Goal: Task Accomplishment & Management: Complete application form

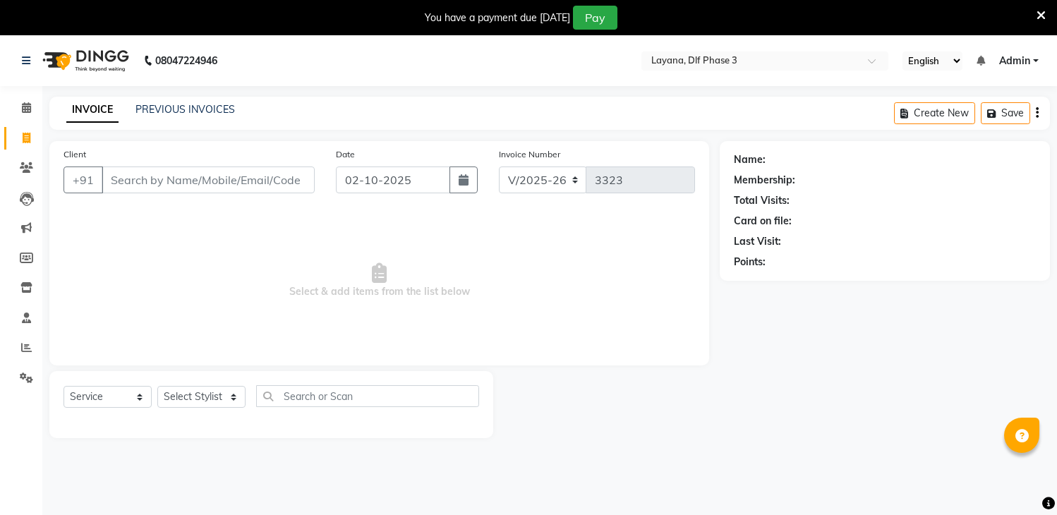
select select "6973"
select select "service"
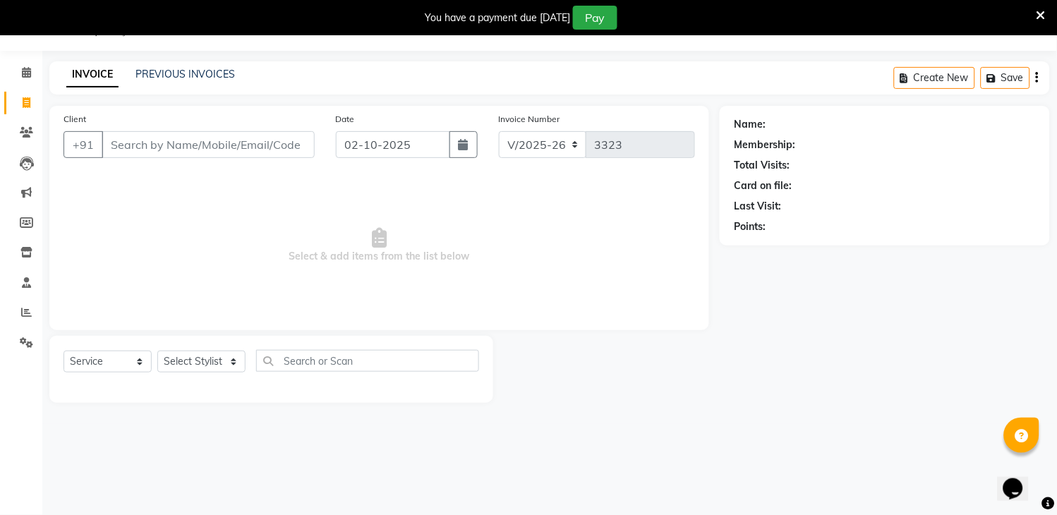
scroll to position [35, 0]
click at [193, 152] on input "Client" at bounding box center [208, 144] width 213 height 27
click at [164, 145] on input "Client" at bounding box center [208, 144] width 213 height 27
click at [142, 143] on input "Client" at bounding box center [208, 144] width 213 height 27
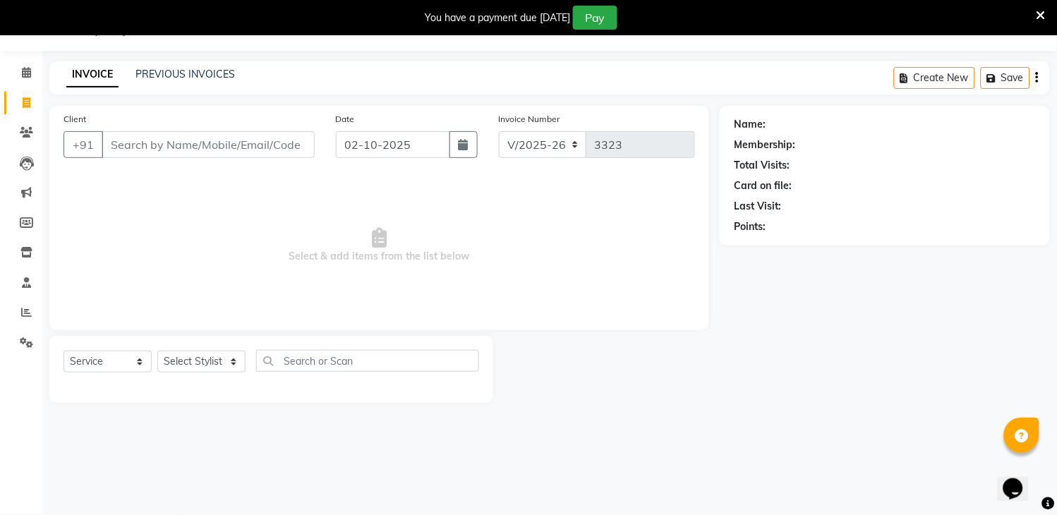
click at [142, 143] on input "Client" at bounding box center [208, 144] width 213 height 27
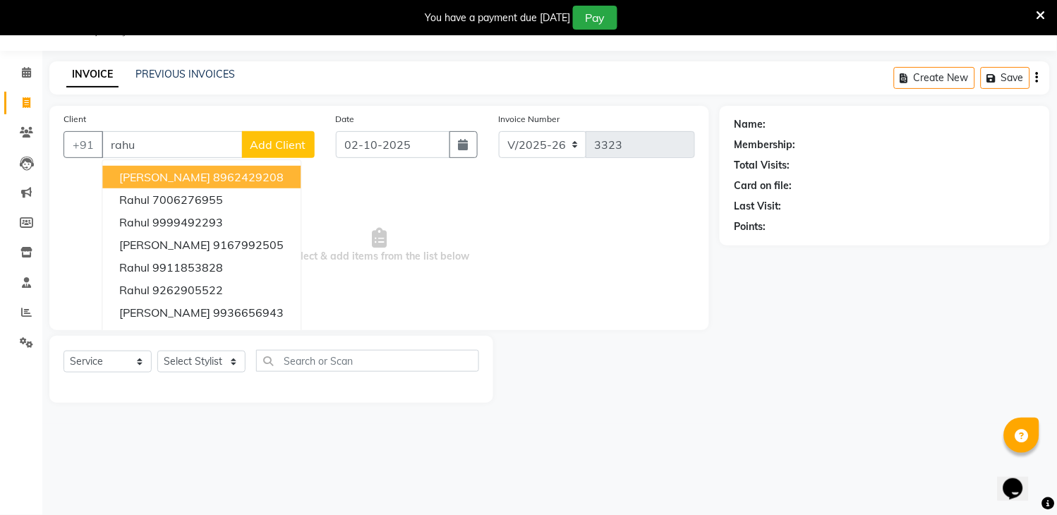
click at [236, 184] on button "[PERSON_NAME] 8962429208" at bounding box center [201, 177] width 198 height 23
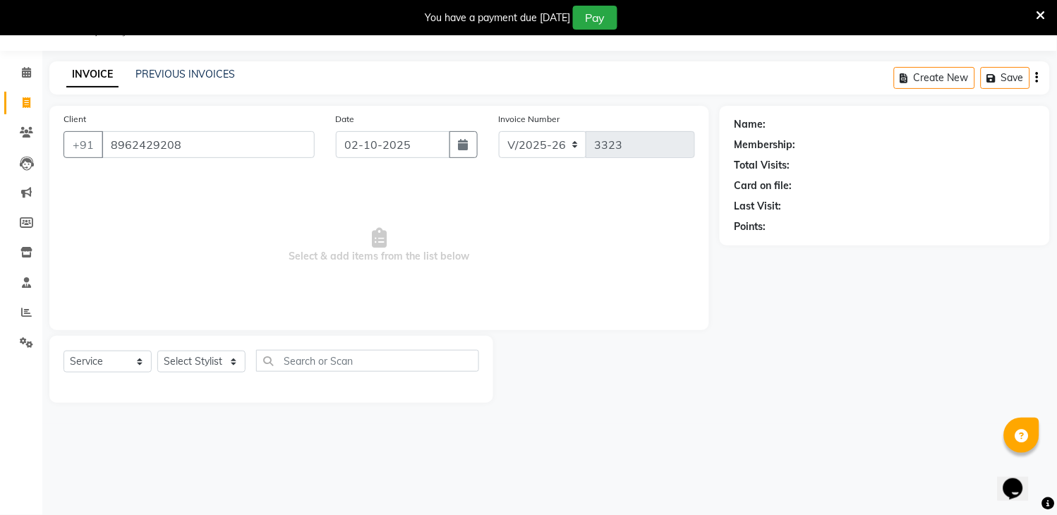
type input "8962429208"
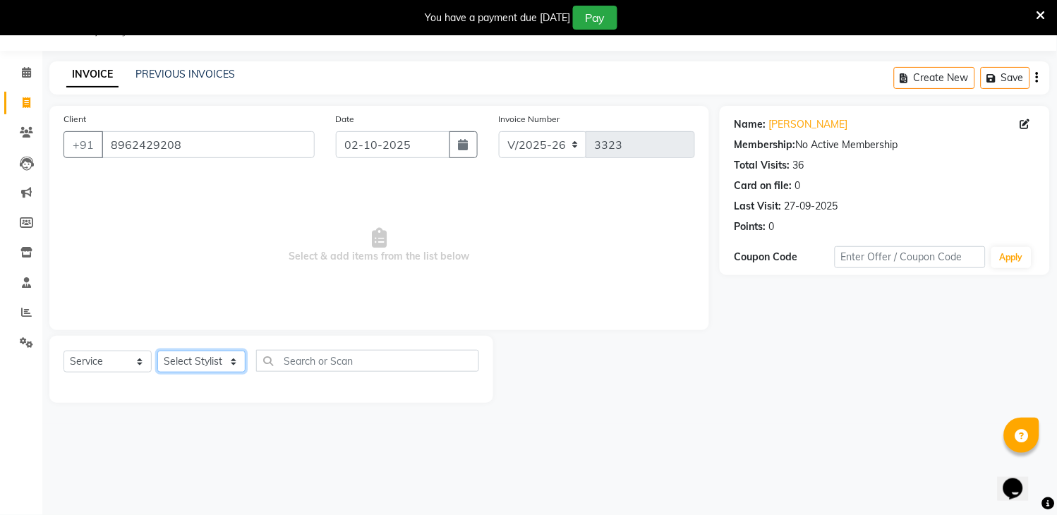
click at [189, 367] on select "Select Stylist [PERSON_NAME] [PERSON_NAME] kamal [DATE][PERSON_NAME] krishna [P…" at bounding box center [201, 362] width 88 height 22
select select "85237"
click at [157, 351] on select "Select Stylist [PERSON_NAME] [PERSON_NAME] kamal [DATE][PERSON_NAME] krishna [P…" at bounding box center [201, 362] width 88 height 22
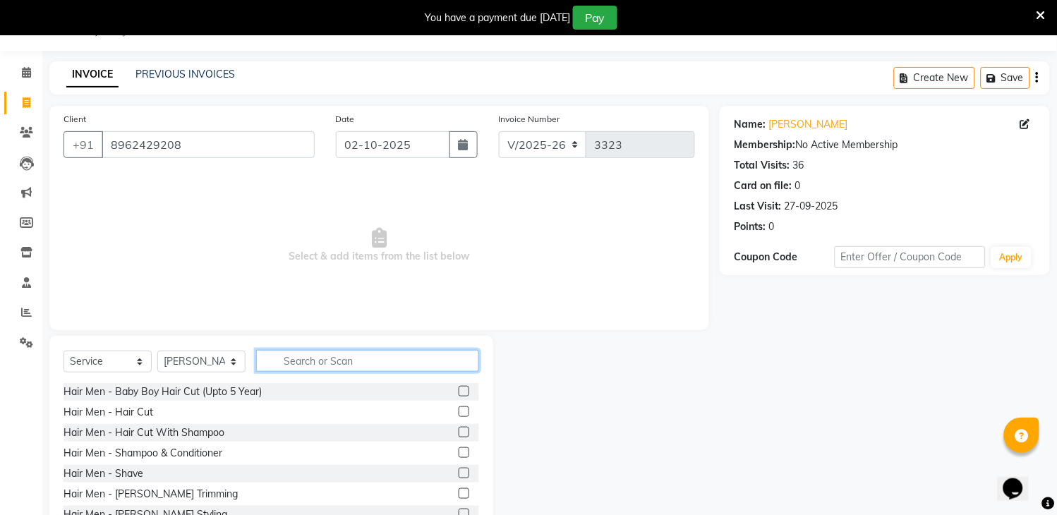
click at [316, 362] on input "text" at bounding box center [367, 361] width 223 height 22
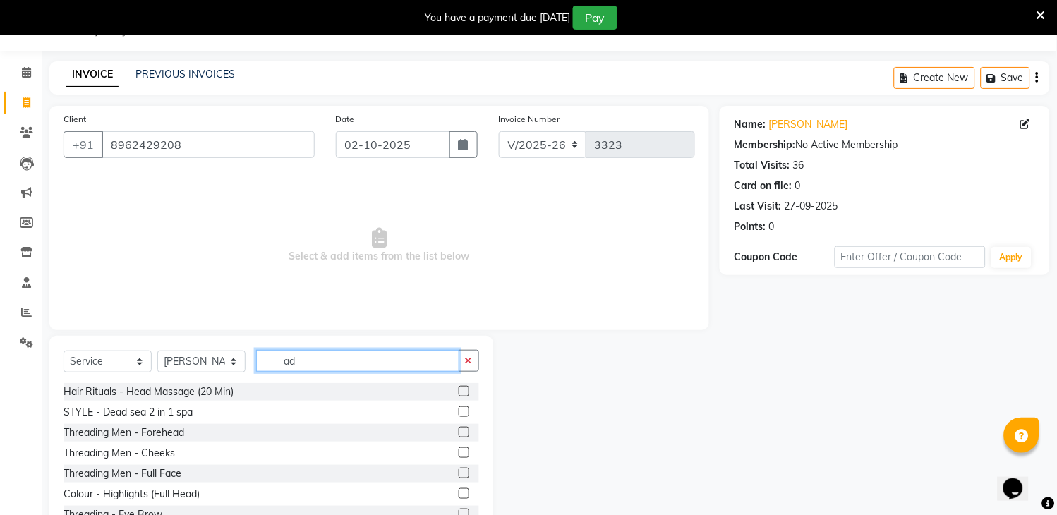
type input "a"
type input "h"
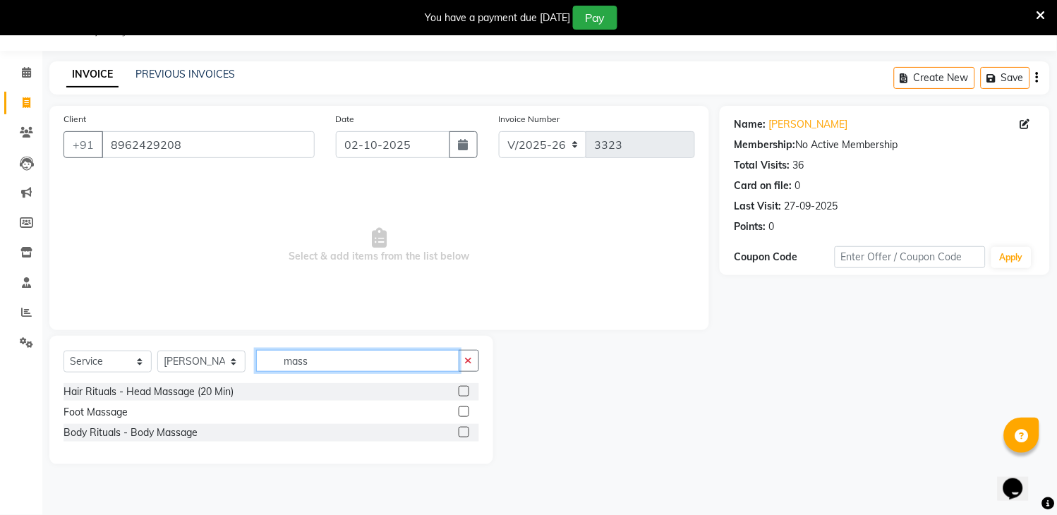
type input "mass"
click at [463, 392] on label at bounding box center [463, 391] width 11 height 11
click at [463, 392] on input "checkbox" at bounding box center [462, 391] width 9 height 9
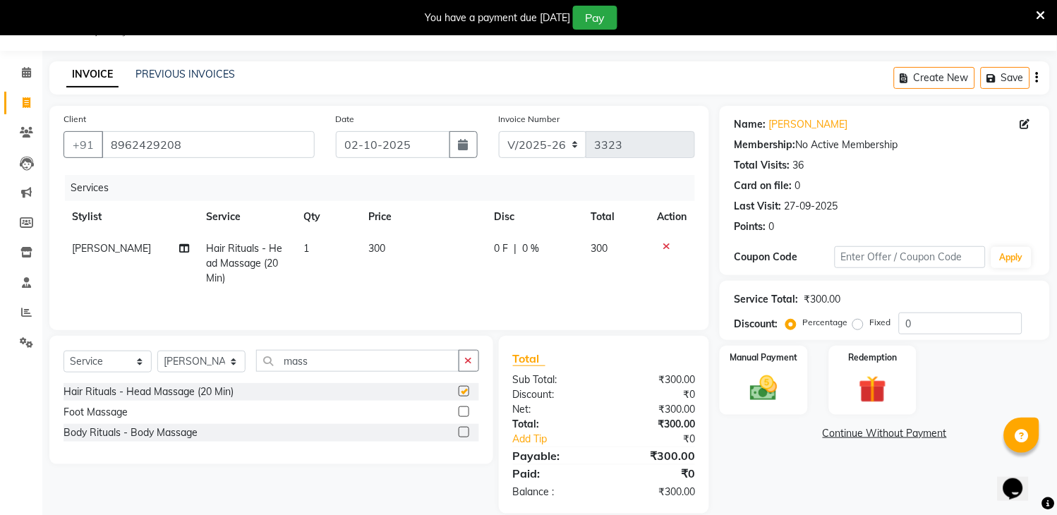
checkbox input "false"
click at [327, 363] on input "mass" at bounding box center [357, 361] width 203 height 22
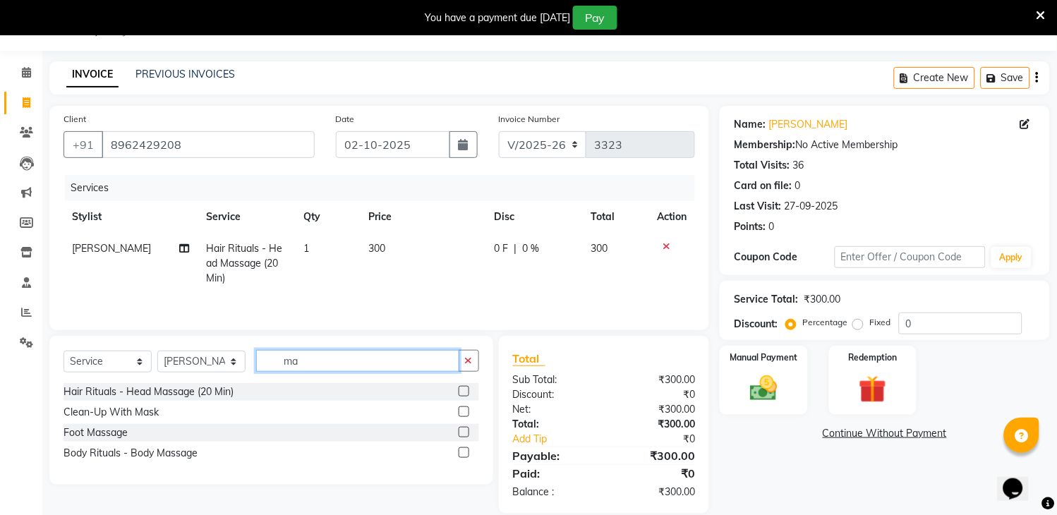
type input "m"
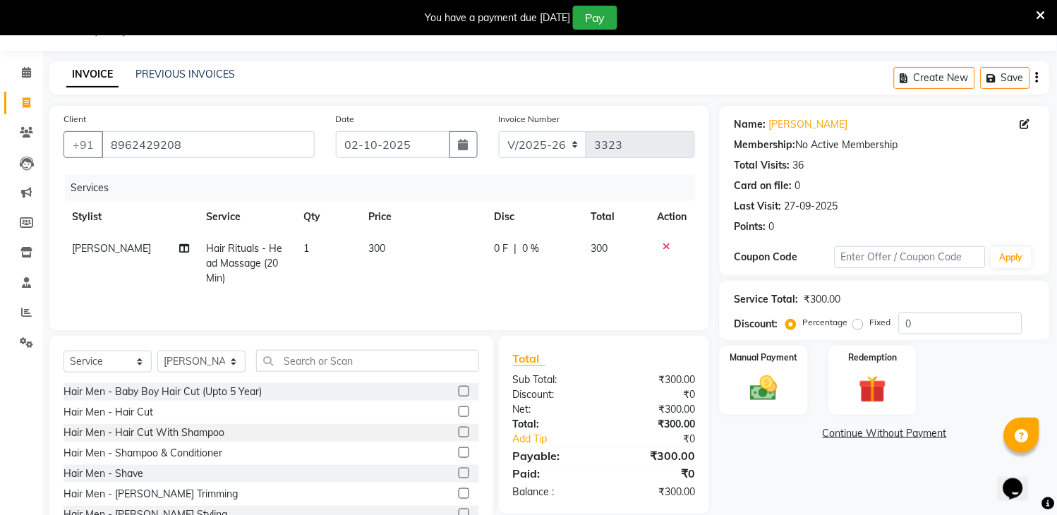
click at [458, 492] on label at bounding box center [463, 493] width 11 height 11
click at [458, 492] on input "checkbox" at bounding box center [462, 493] width 9 height 9
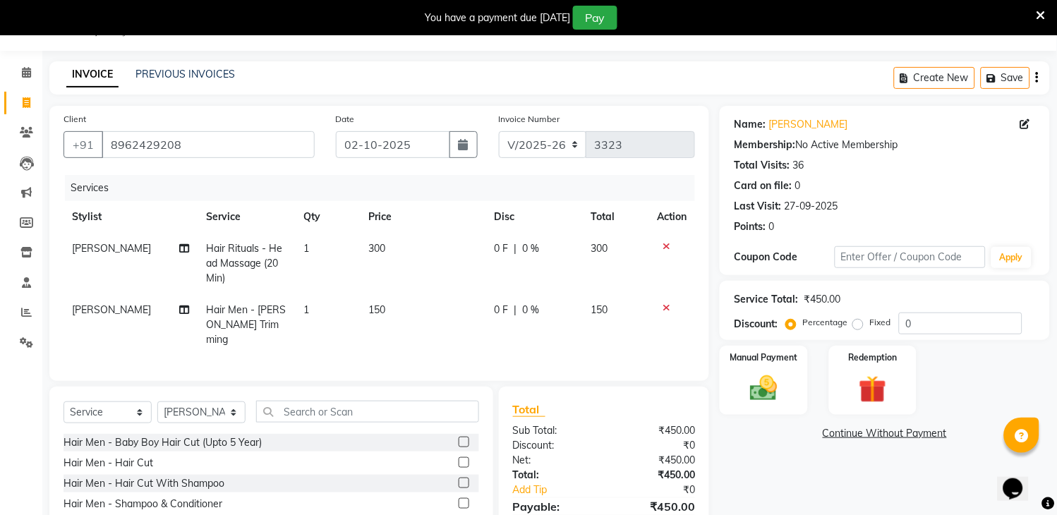
checkbox input "false"
click at [97, 308] on span "[PERSON_NAME]" at bounding box center [111, 309] width 79 height 13
select select "85237"
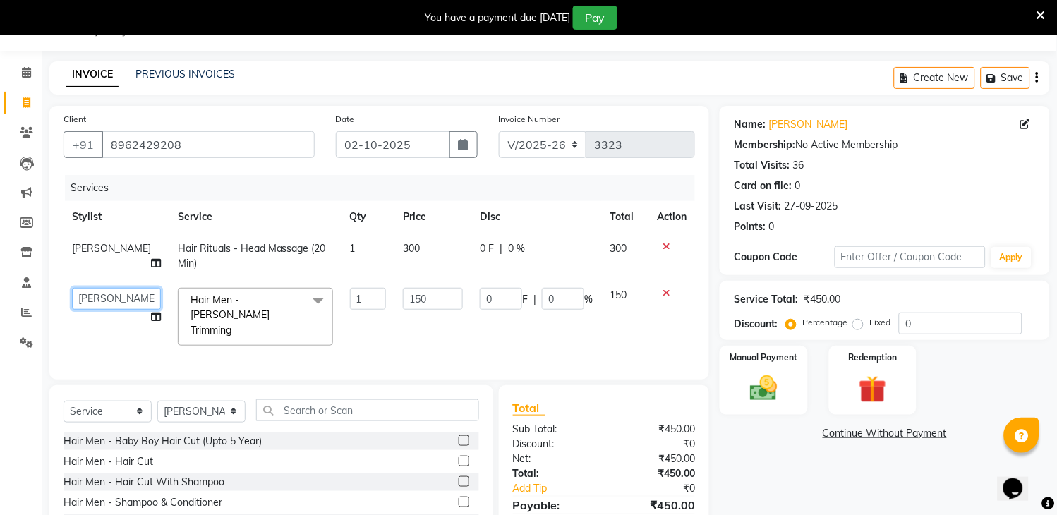
click at [109, 297] on select "[PERSON_NAME] [PERSON_NAME] kamal [DATE][PERSON_NAME] krishna [PERSON_NAME] [PE…" at bounding box center [116, 299] width 89 height 22
select select "57667"
click at [773, 365] on div "Manual Payment" at bounding box center [763, 380] width 91 height 72
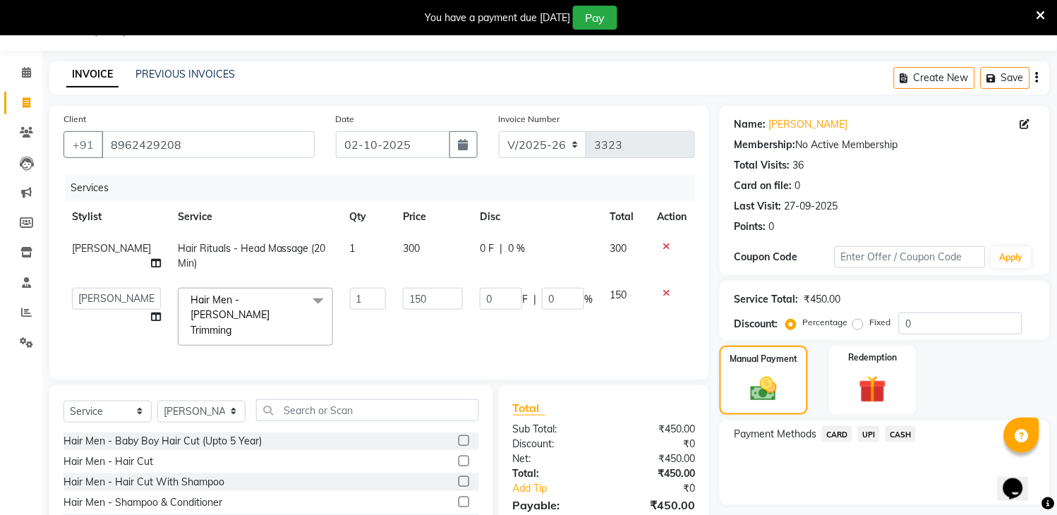
scroll to position [133, 0]
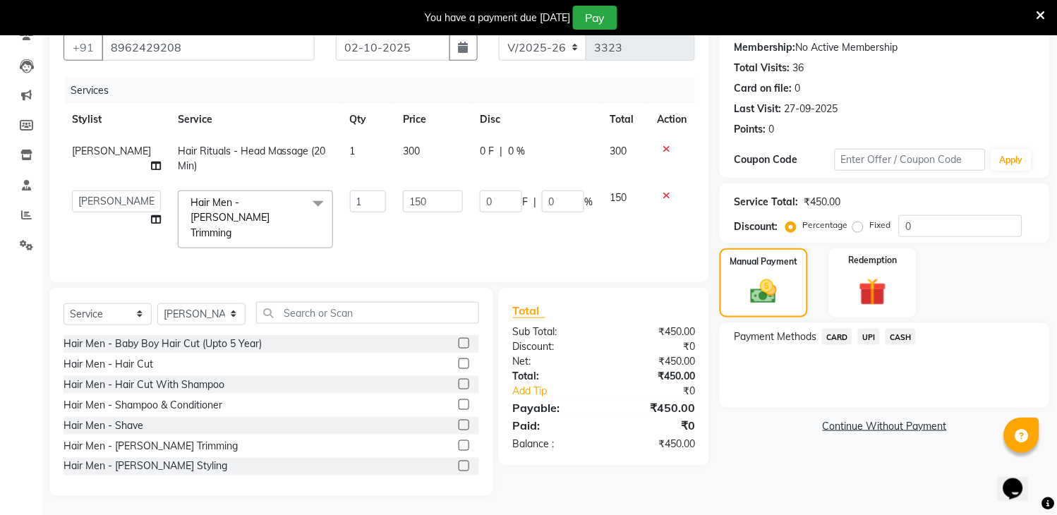
click at [868, 339] on span "UPI" at bounding box center [869, 337] width 22 height 16
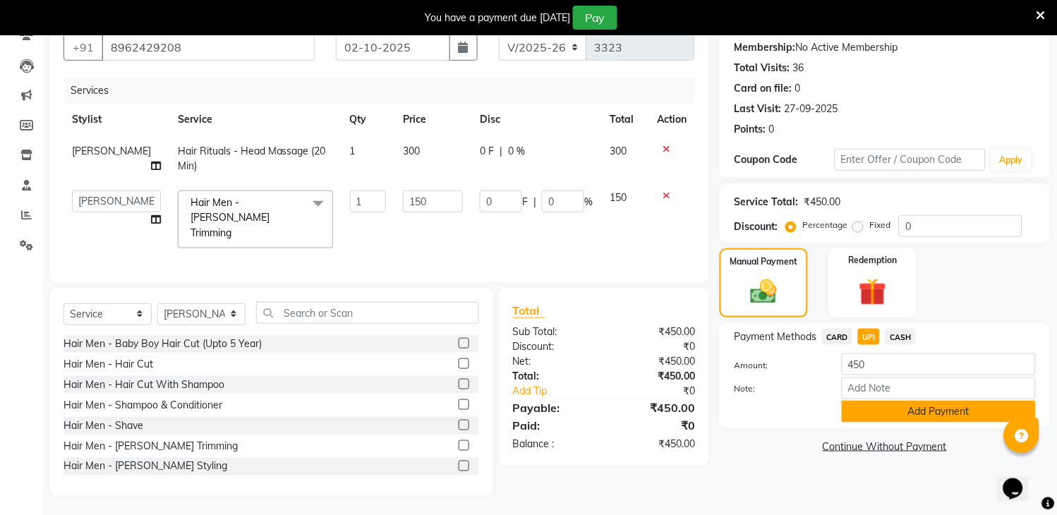
click at [928, 408] on button "Add Payment" at bounding box center [938, 412] width 194 height 22
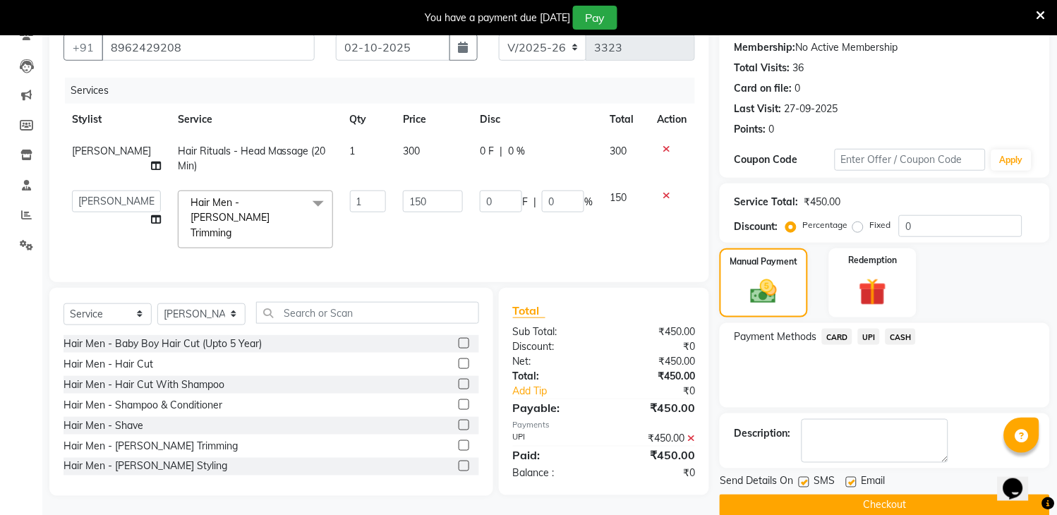
scroll to position [155, 0]
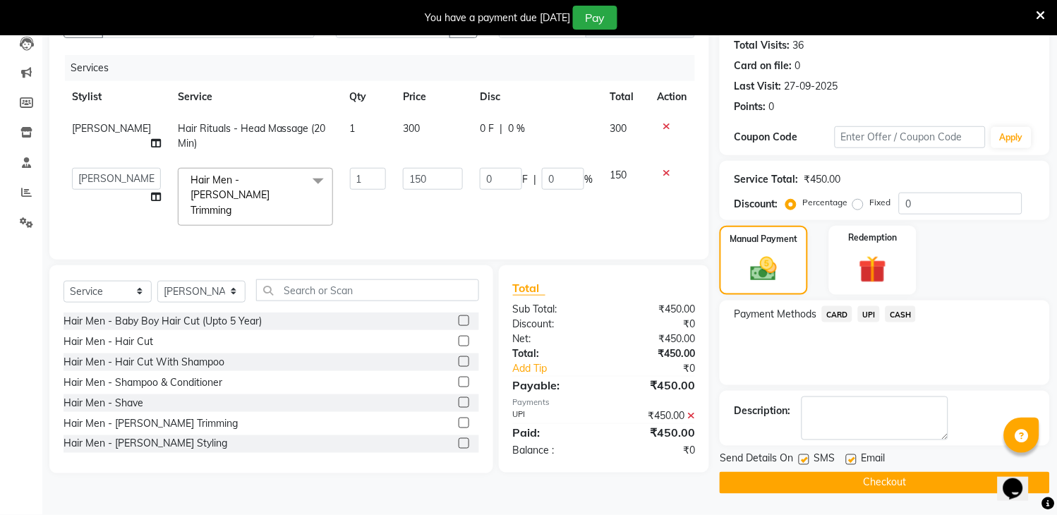
click at [801, 456] on label at bounding box center [803, 459] width 11 height 11
click at [801, 456] on input "checkbox" at bounding box center [802, 460] width 9 height 9
checkbox input "false"
click at [810, 482] on button "Checkout" at bounding box center [884, 483] width 330 height 22
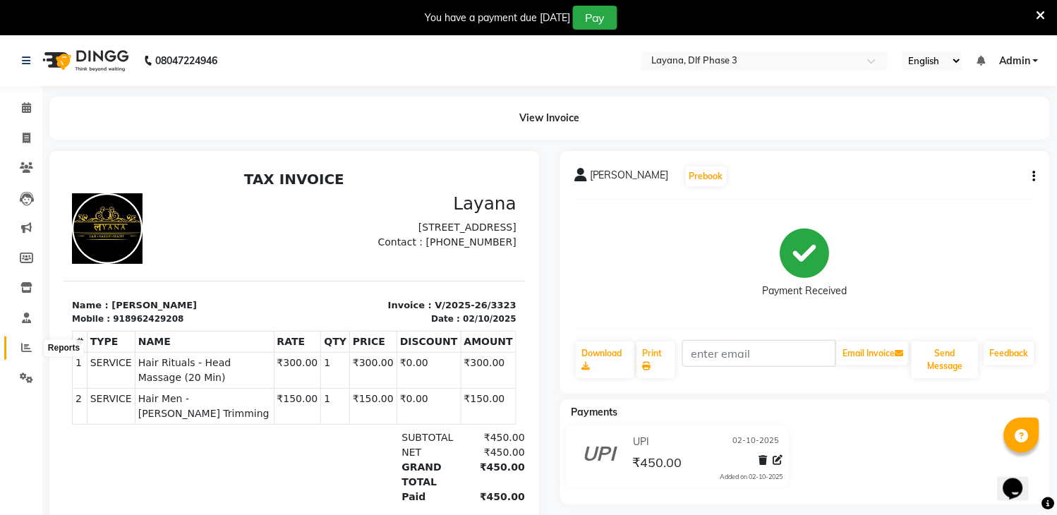
click at [29, 349] on icon at bounding box center [26, 347] width 11 height 11
